Goal: Information Seeking & Learning: Learn about a topic

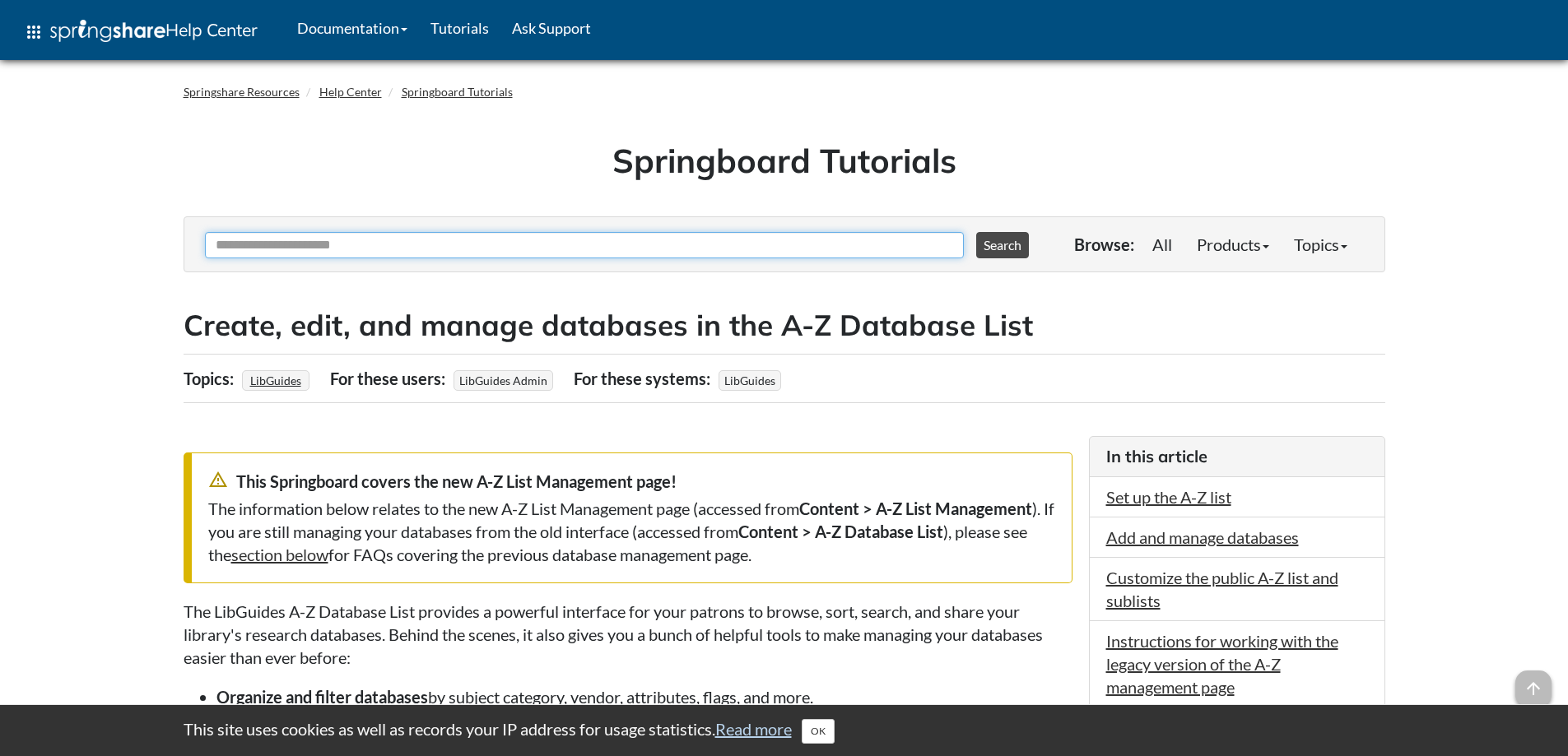
click at [365, 240] on input "Ask Another Question" at bounding box center [584, 245] width 759 height 26
type input "**********"
click at [977, 232] on button "Search" at bounding box center [1003, 245] width 53 height 26
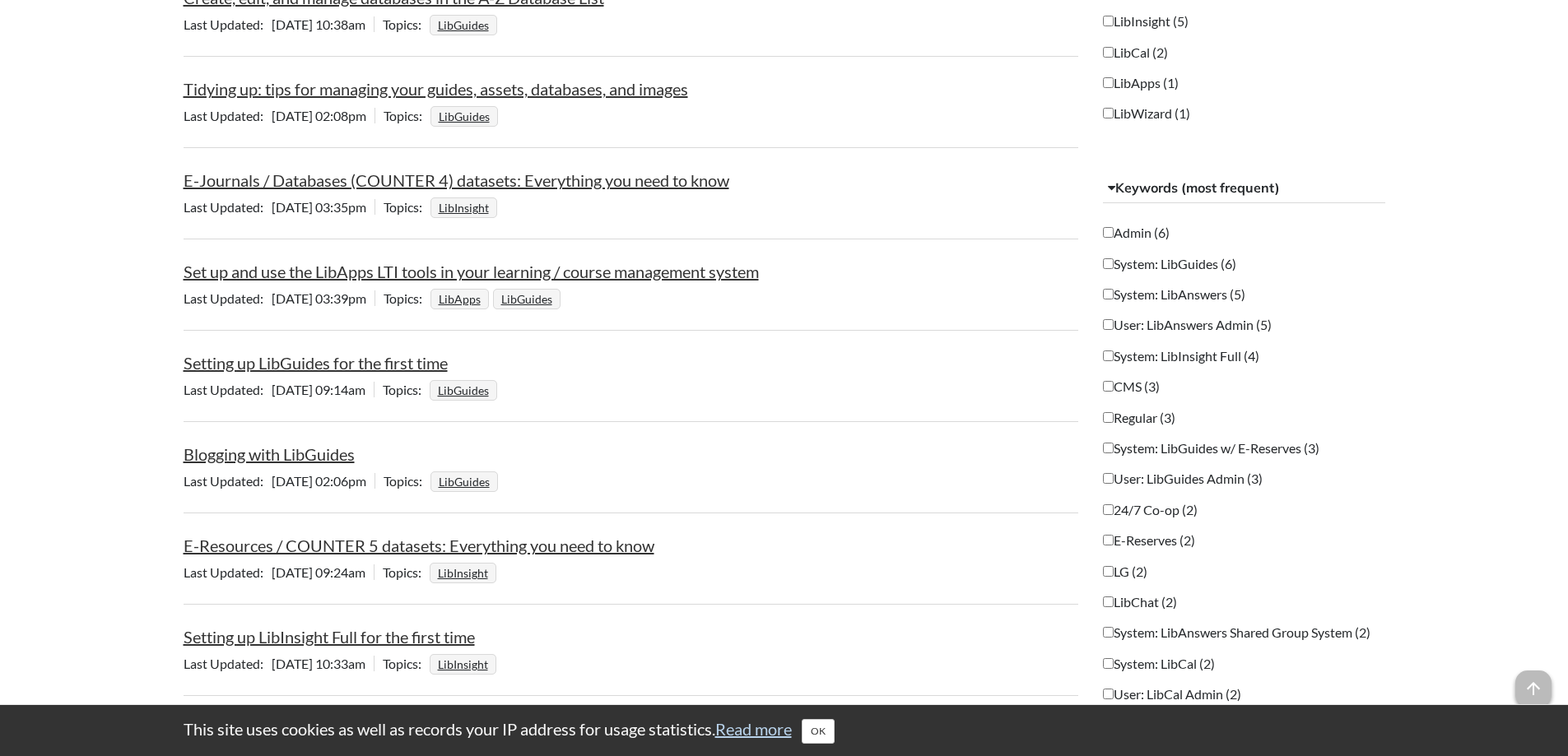
scroll to position [247, 0]
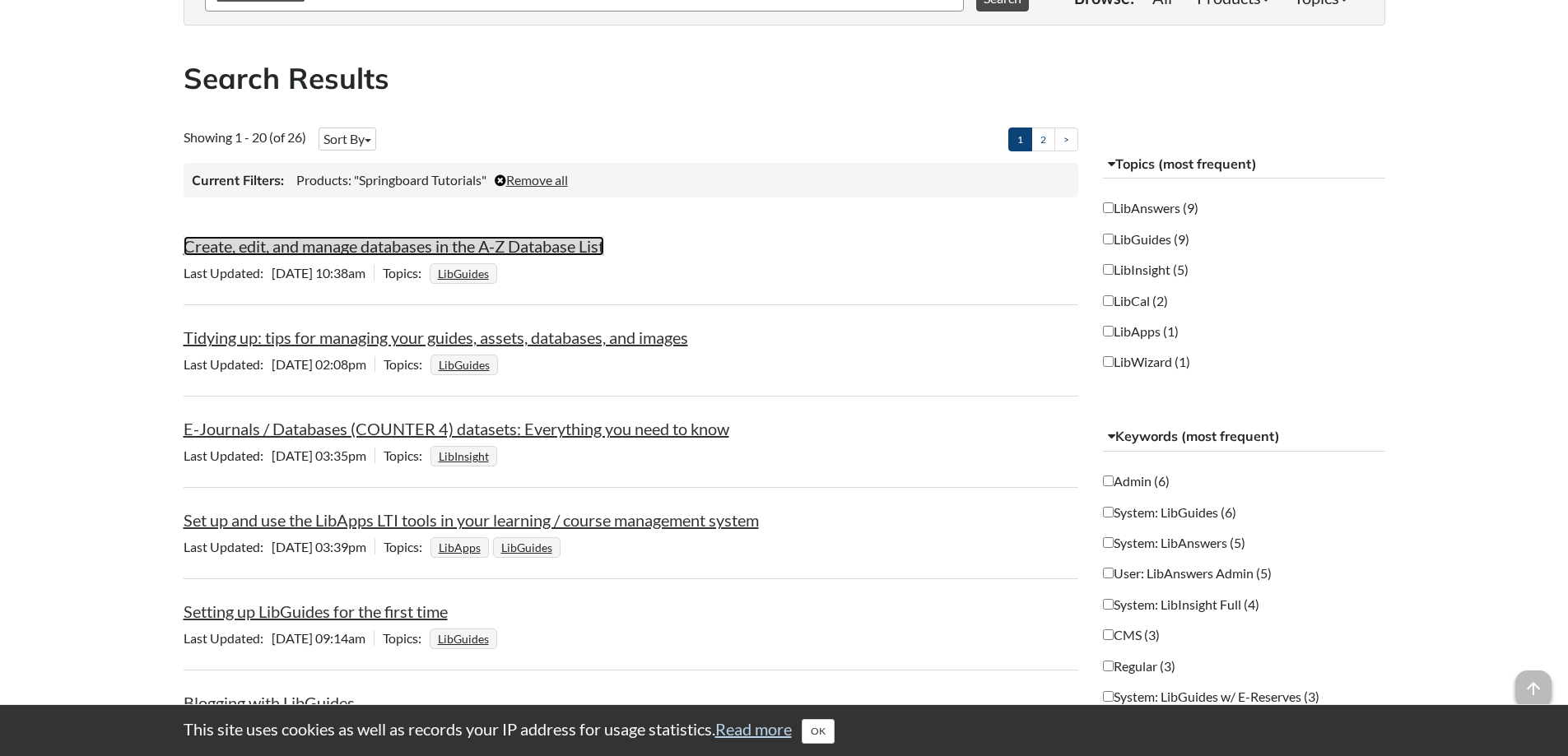
click at [348, 249] on link "Create, edit, and manage databases in the A-Z Database List" at bounding box center [393, 246] width 421 height 20
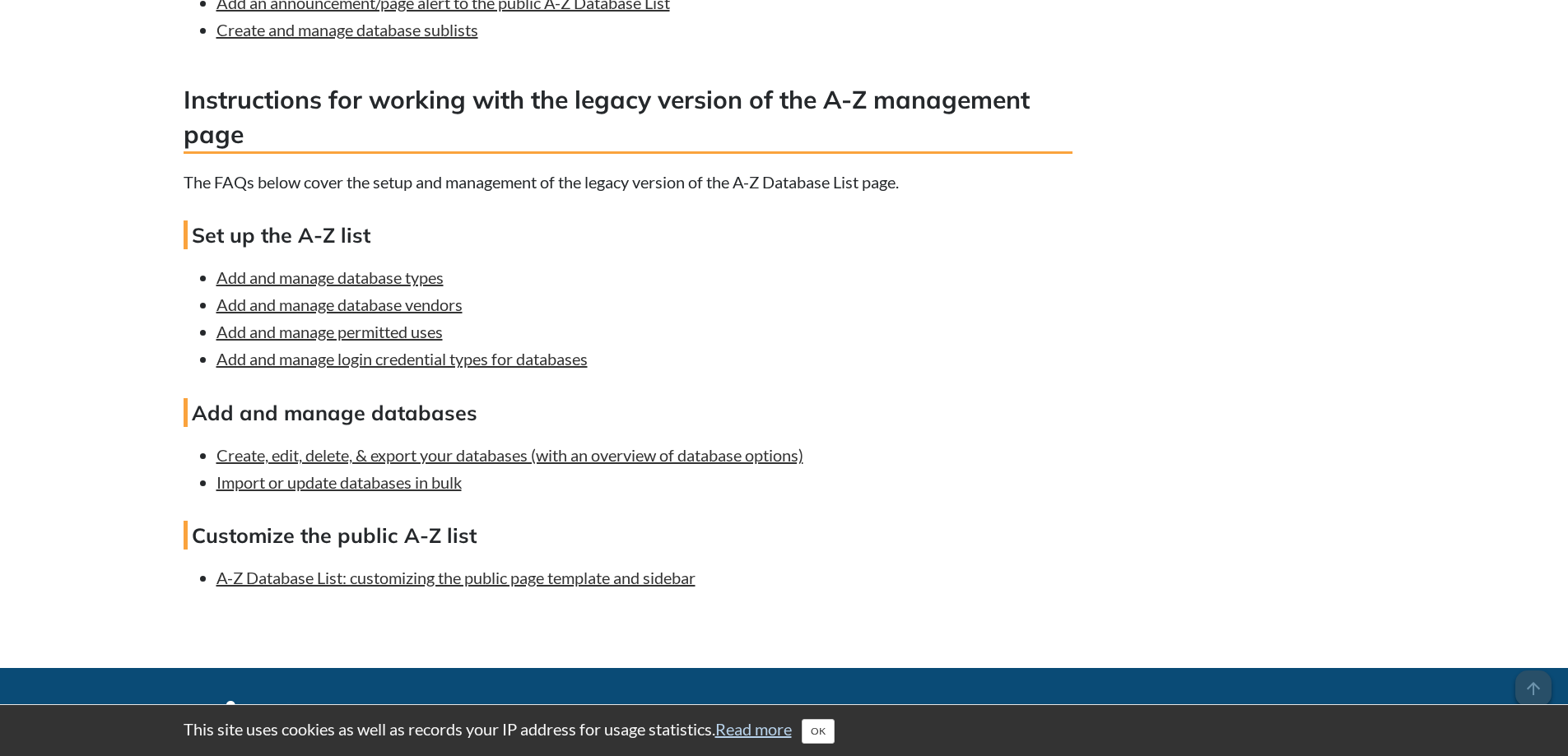
scroll to position [4857, 0]
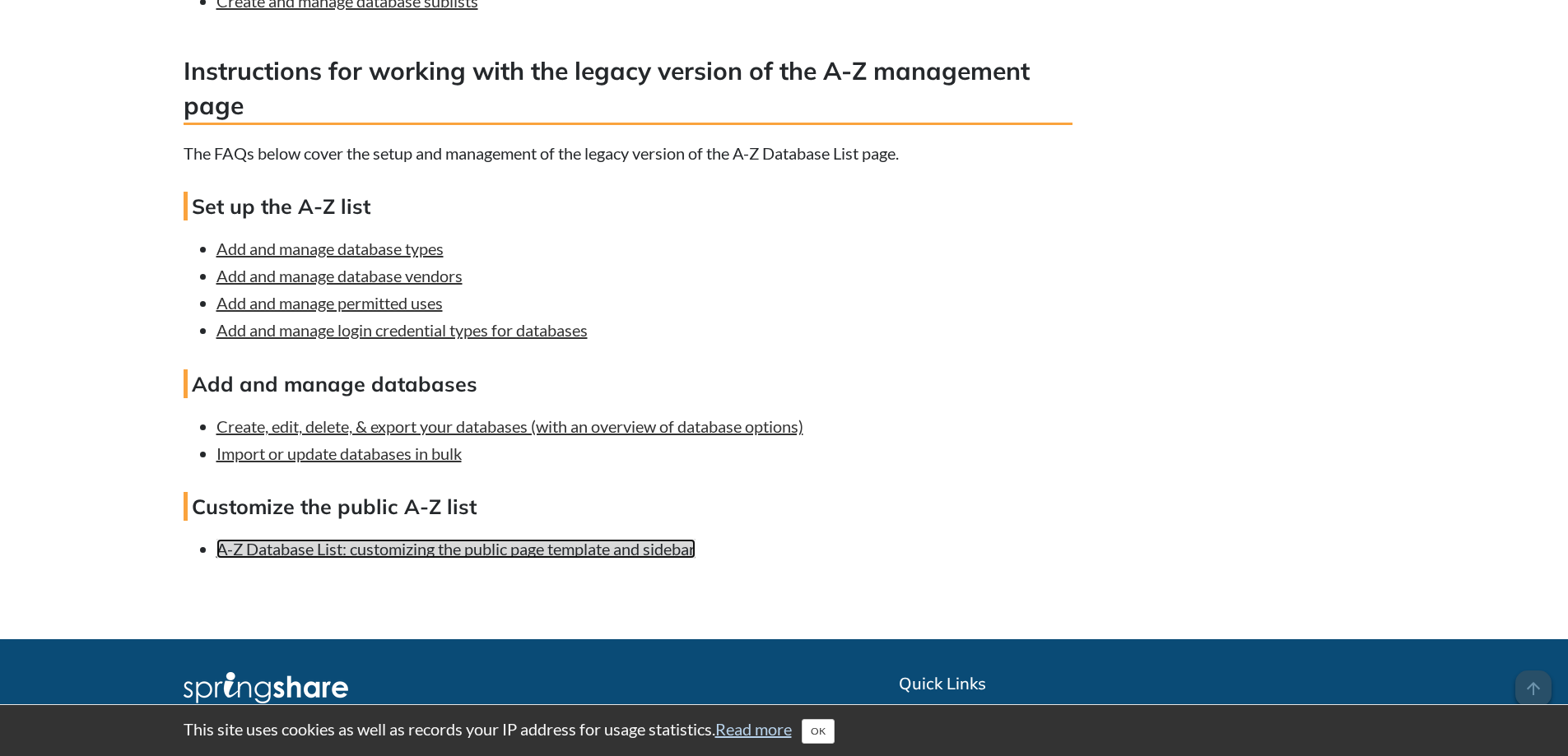
click at [457, 559] on link "A-Z Database List: customizing the public page template and sidebar" at bounding box center [456, 549] width 480 height 20
